Goal: Information Seeking & Learning: Understand process/instructions

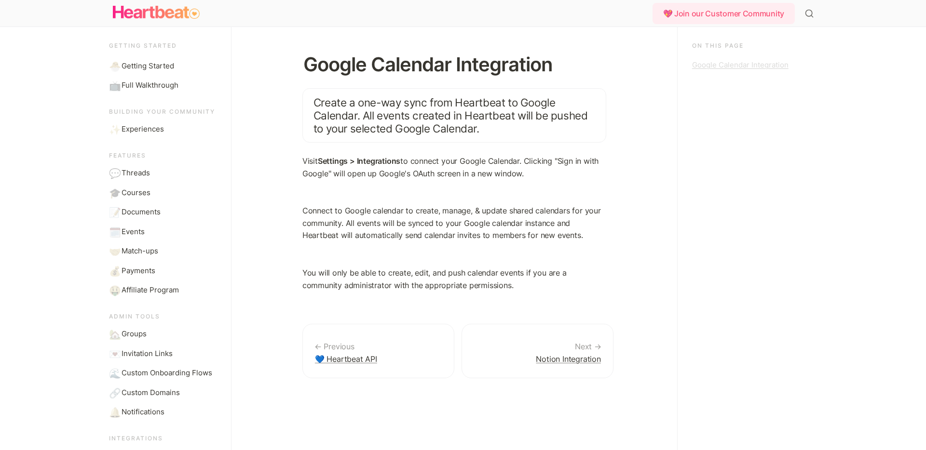
click at [729, 65] on div "Google Calendar Integration" at bounding box center [751, 65] width 118 height 12
click at [514, 217] on p "Connect to Google calendar to create, manage, & update shared calendars for you…" at bounding box center [454, 223] width 304 height 37
click at [382, 216] on p "Connect to Google calendar to create, manage, & update shared calendars for you…" at bounding box center [454, 223] width 304 height 37
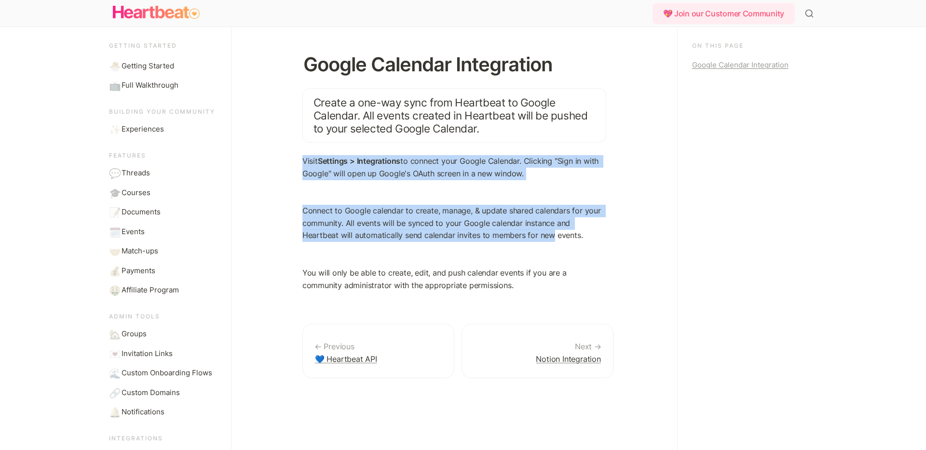
drag, startPoint x: 300, startPoint y: 162, endPoint x: 514, endPoint y: 235, distance: 226.7
click at [514, 235] on div "Google Calendar Integration Create a one-way sync from Heartbeat to Google Cale…" at bounding box center [454, 238] width 362 height 423
click at [514, 234] on p "Connect to Google calendar to create, manage, & update shared calendars for you…" at bounding box center [454, 223] width 304 height 37
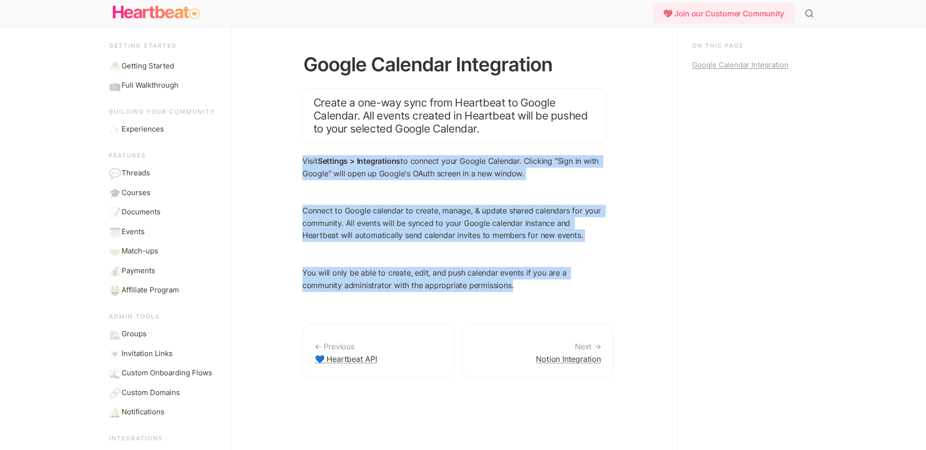
drag, startPoint x: 527, startPoint y: 296, endPoint x: 307, endPoint y: 142, distance: 268.6
click at [307, 145] on div "Google Calendar Integration Create a one-way sync from Heartbeat to Google Cale…" at bounding box center [454, 238] width 362 height 423
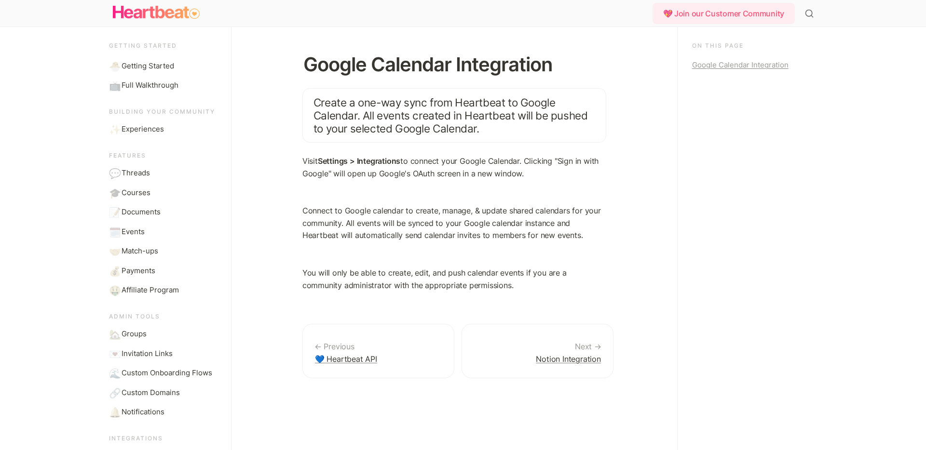
click at [365, 189] on div at bounding box center [454, 192] width 304 height 15
click at [507, 276] on p "You will only be able to create, edit, and push calendar events if you are a co…" at bounding box center [454, 279] width 304 height 25
click at [749, 64] on div "Google Calendar Integration" at bounding box center [751, 65] width 118 height 12
click at [731, 64] on div "Google Calendar Integration" at bounding box center [751, 65] width 118 height 12
